Goal: Transaction & Acquisition: Purchase product/service

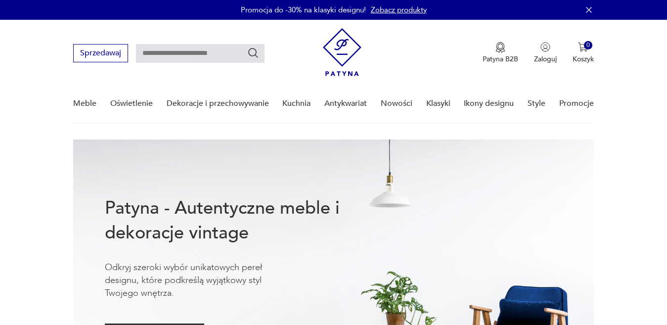
click at [216, 54] on input "text" at bounding box center [200, 53] width 129 height 19
type input "******"
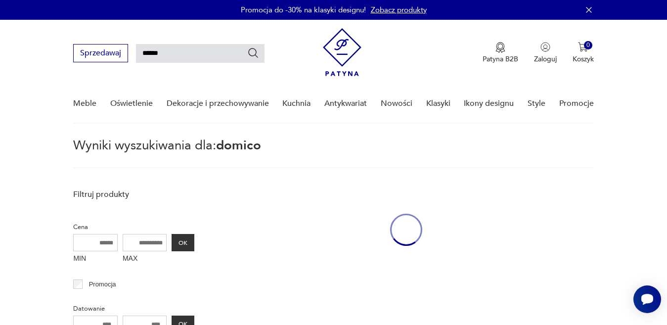
scroll to position [35, 0]
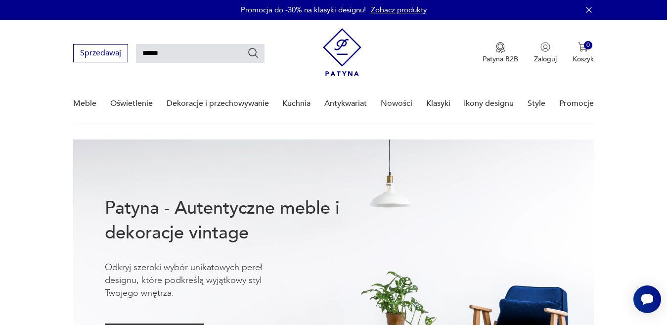
type input "******"
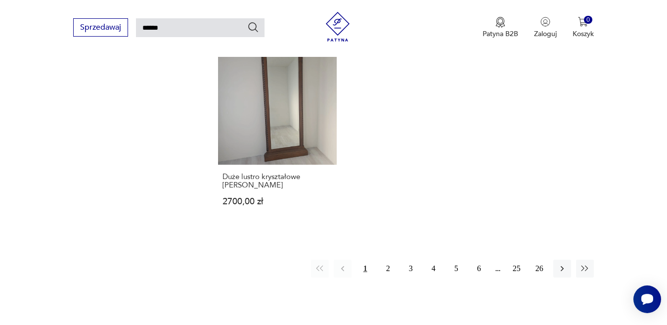
scroll to position [1182, 0]
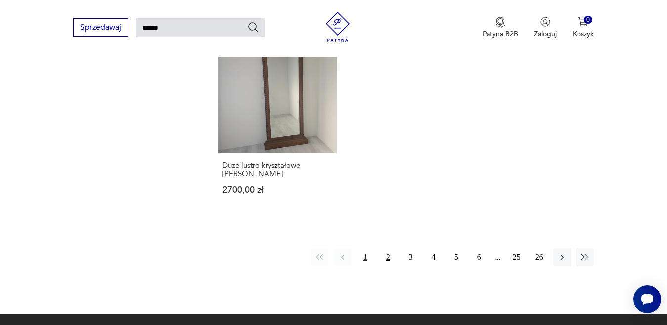
click at [383, 248] on button "2" at bounding box center [388, 257] width 18 height 18
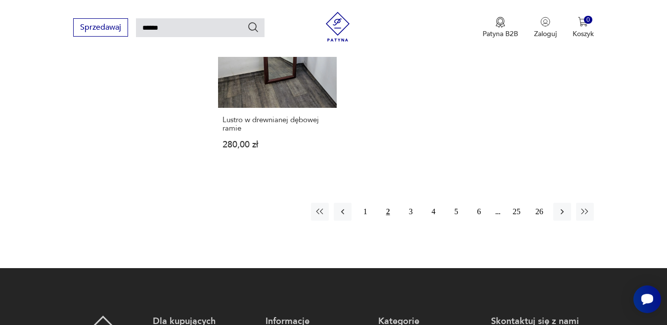
scroll to position [1238, 0]
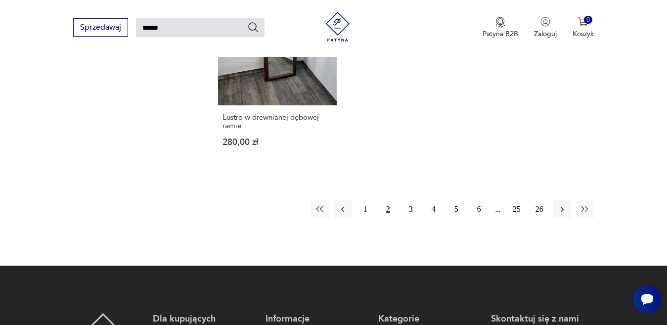
drag, startPoint x: 408, startPoint y: 206, endPoint x: 432, endPoint y: 233, distance: 36.1
click at [409, 206] on button "3" at bounding box center [411, 209] width 18 height 18
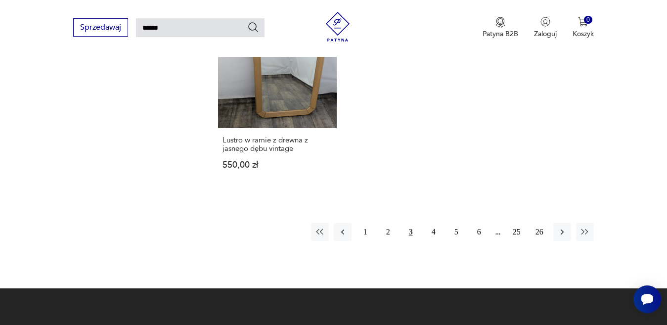
scroll to position [1190, 0]
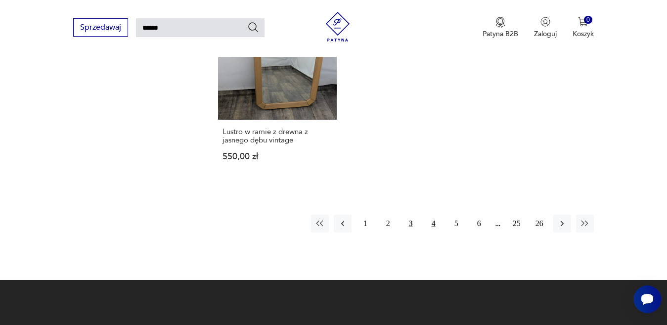
click at [430, 232] on button "4" at bounding box center [434, 224] width 18 height 18
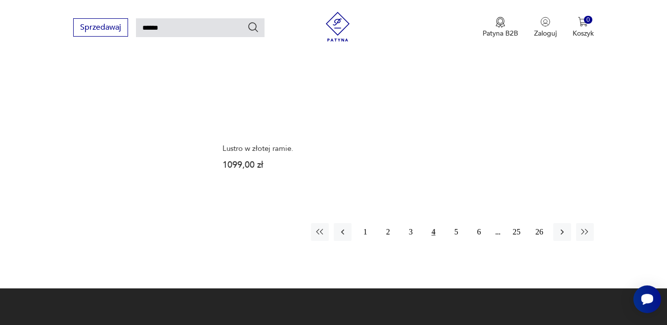
scroll to position [1216, 0]
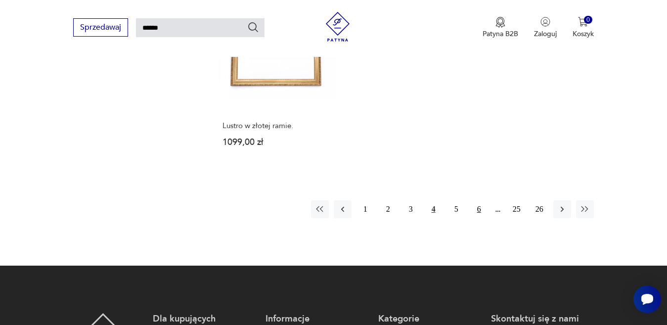
drag, startPoint x: 459, startPoint y: 206, endPoint x: 471, endPoint y: 215, distance: 14.8
click at [459, 206] on button "5" at bounding box center [456, 209] width 18 height 18
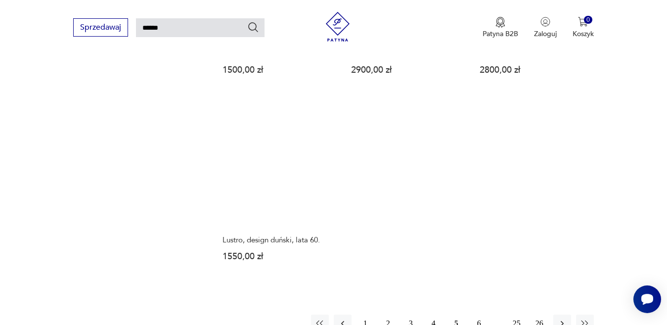
scroll to position [1150, 0]
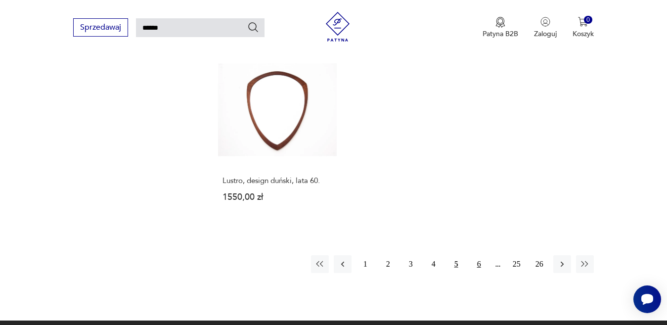
click at [478, 259] on button "6" at bounding box center [479, 264] width 18 height 18
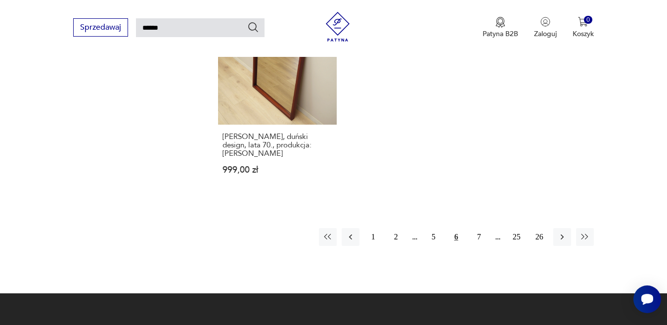
scroll to position [1259, 0]
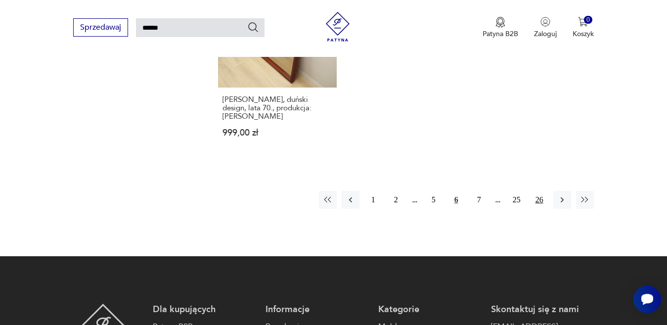
click at [540, 191] on button "26" at bounding box center [540, 200] width 18 height 18
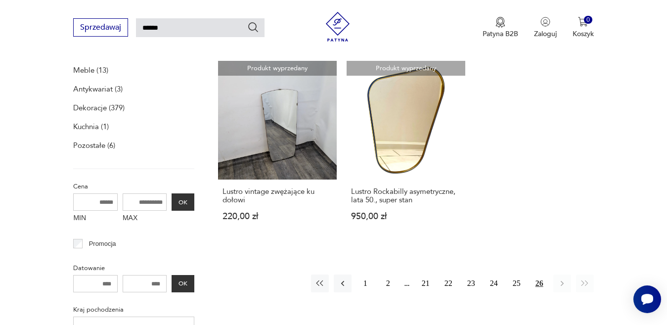
scroll to position [246, 0]
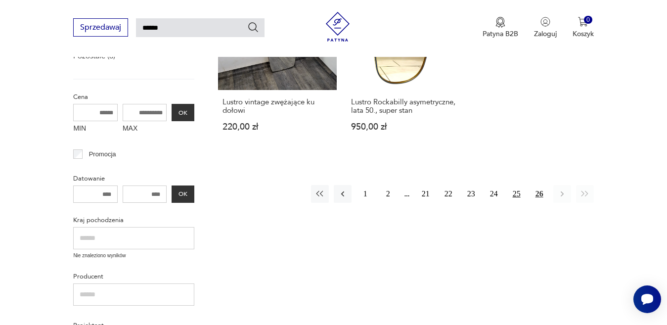
click at [516, 192] on button "25" at bounding box center [517, 194] width 18 height 18
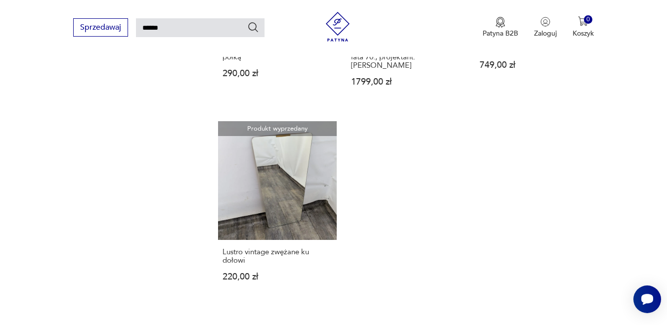
scroll to position [1138, 0]
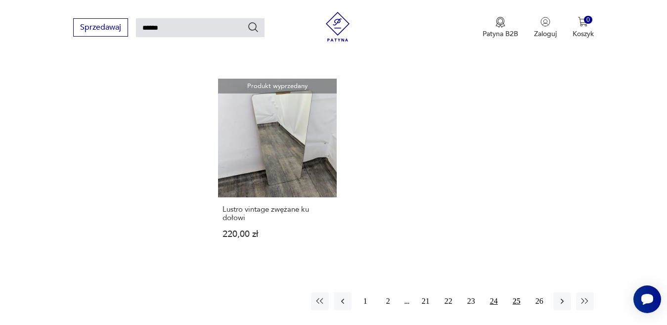
click at [495, 292] on button "24" at bounding box center [494, 301] width 18 height 18
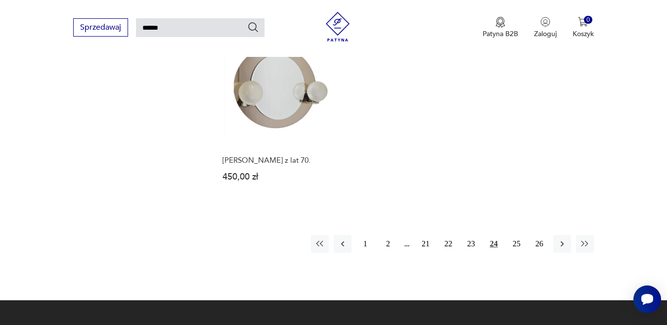
scroll to position [1179, 0]
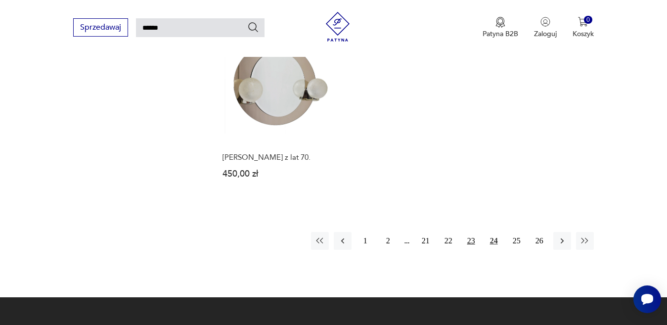
click at [469, 232] on button "23" at bounding box center [471, 241] width 18 height 18
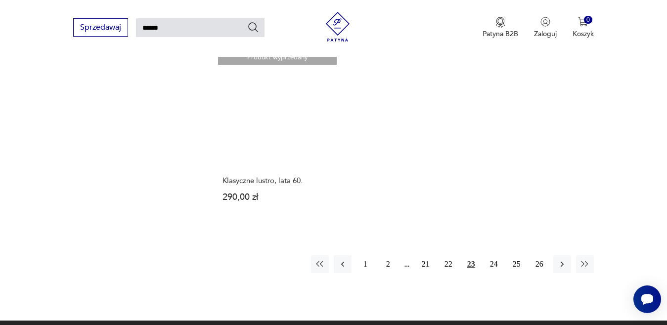
scroll to position [1183, 0]
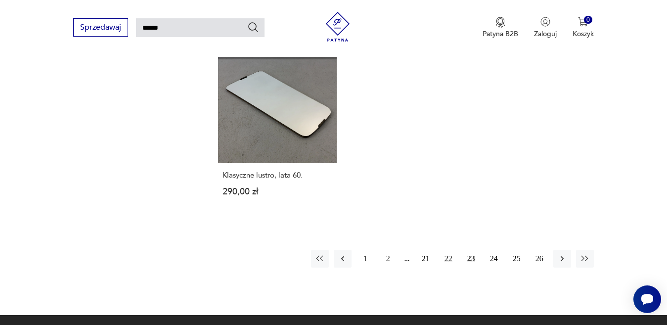
click at [452, 250] on button "22" at bounding box center [449, 259] width 18 height 18
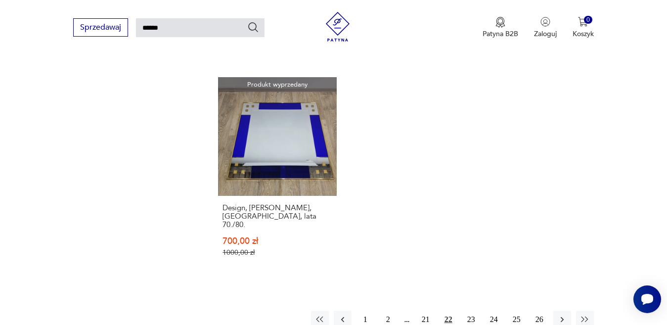
scroll to position [1222, 0]
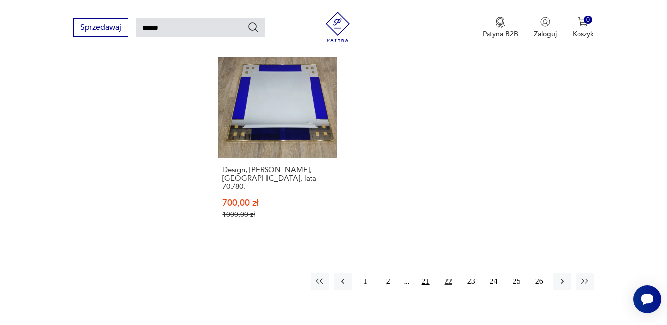
click at [419, 272] on button "21" at bounding box center [426, 281] width 18 height 18
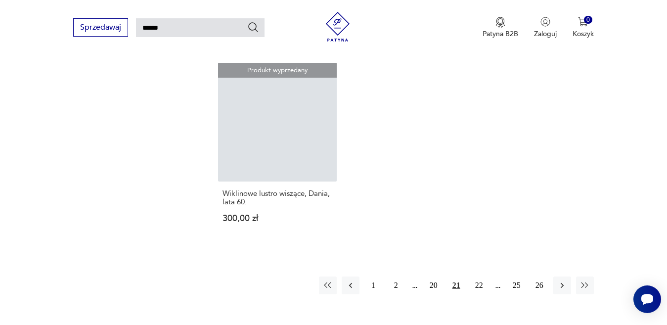
scroll to position [1213, 0]
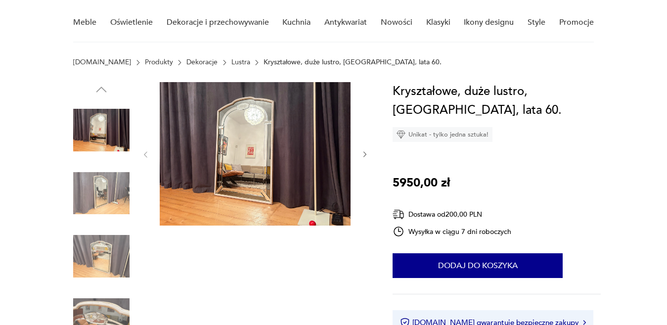
scroll to position [99, 0]
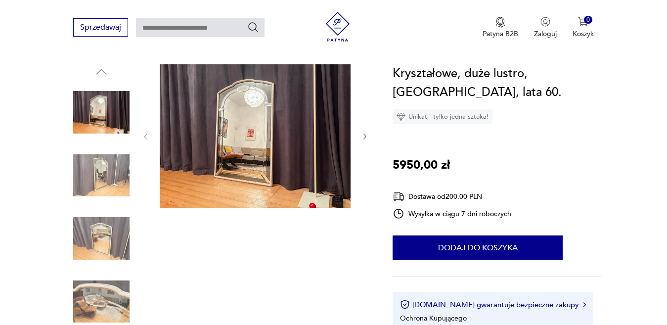
click at [101, 296] on img at bounding box center [101, 301] width 56 height 56
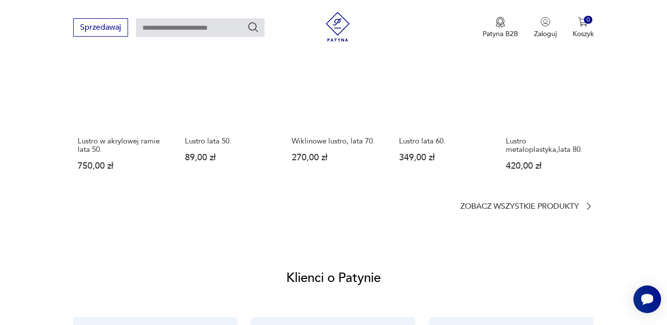
scroll to position [785, 0]
